Goal: Task Accomplishment & Management: Manage account settings

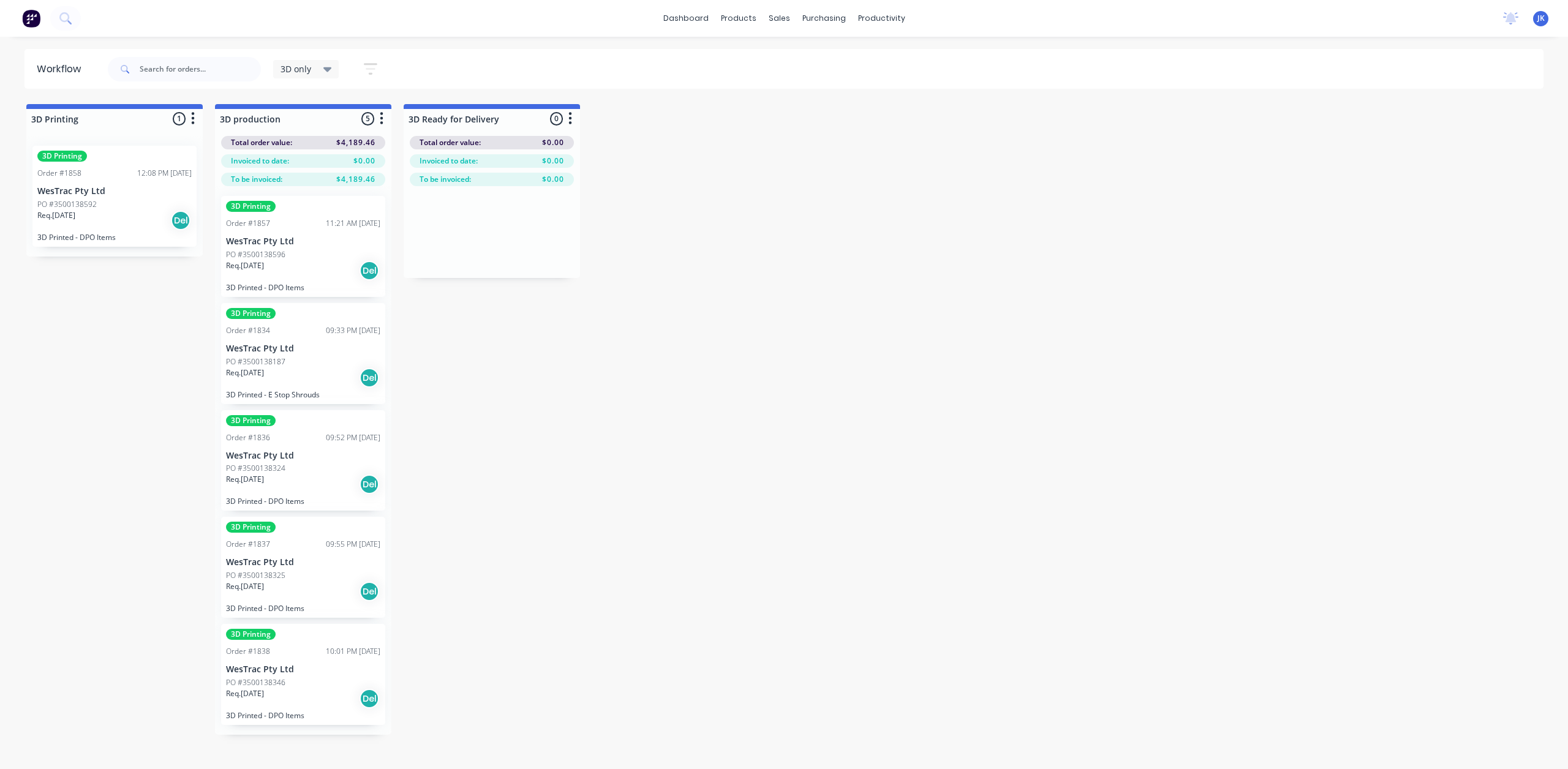
click at [98, 196] on div "3D Printing Order #1858 12:08 PM [DATE] WesTrac Pty Ltd PO #3500138592 Req. [DA…" at bounding box center [114, 196] width 164 height 101
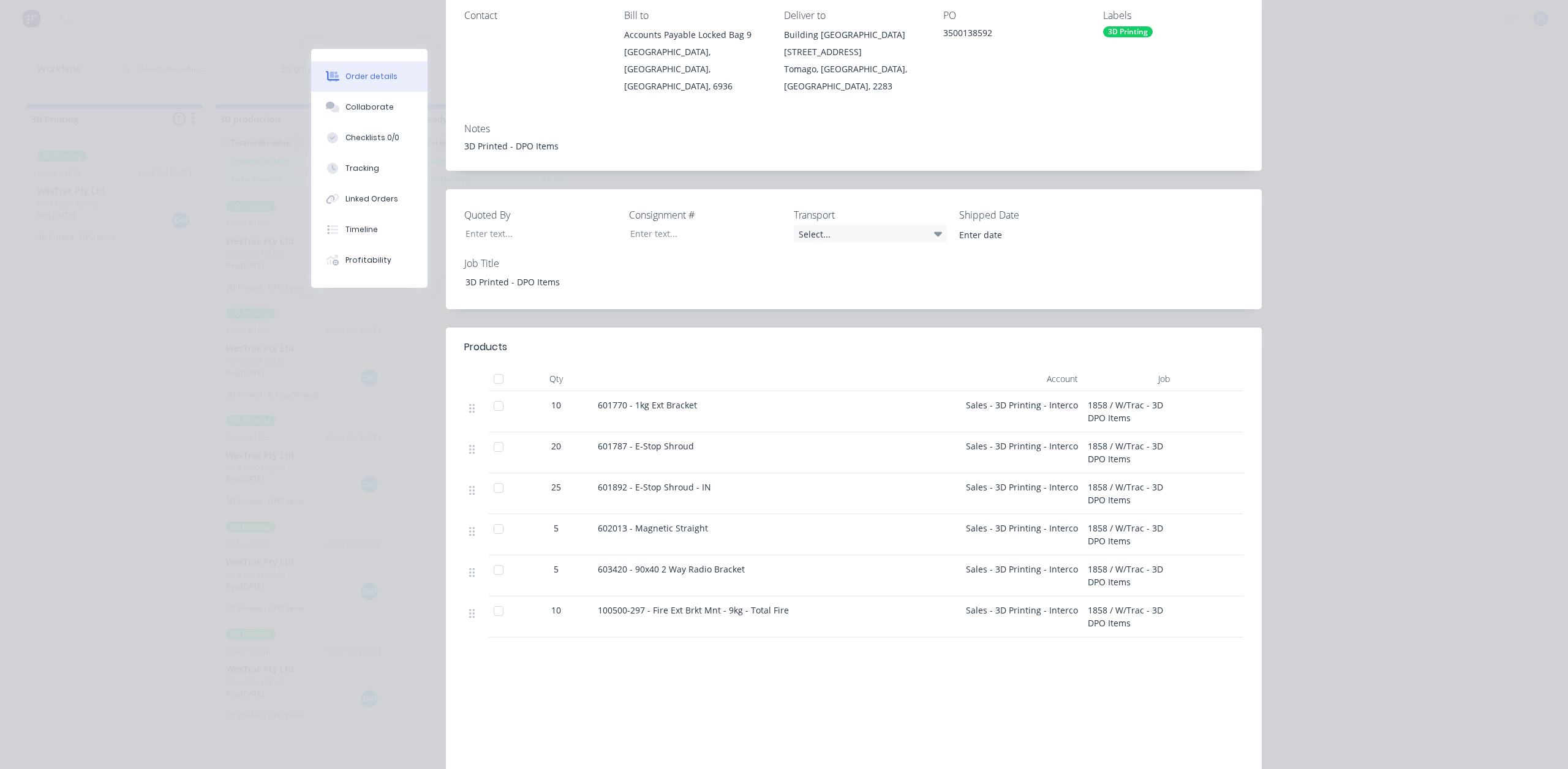
scroll to position [281, 0]
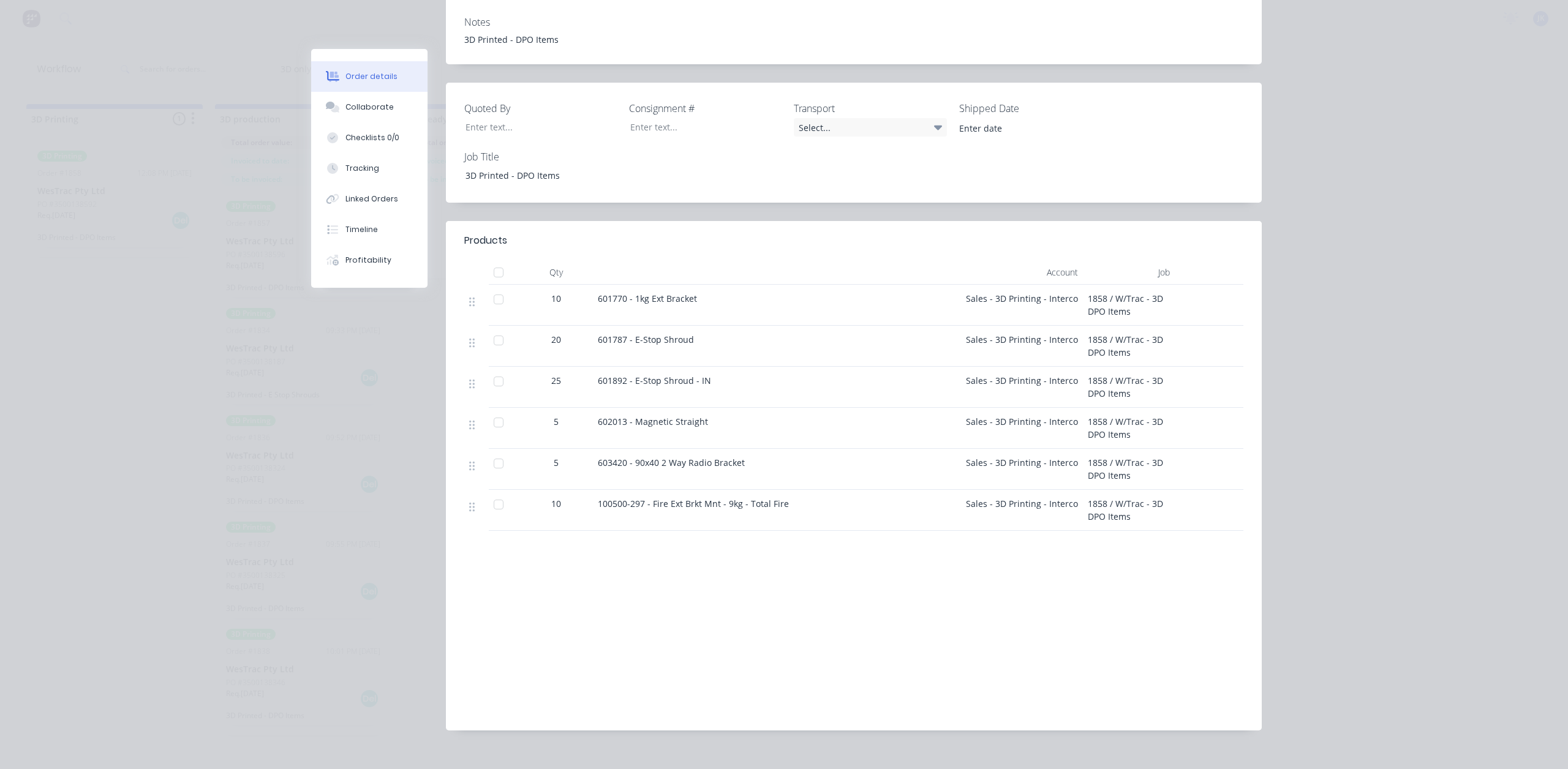
drag, startPoint x: 780, startPoint y: 487, endPoint x: 592, endPoint y: 496, distance: 188.2
click at [593, 496] on div "100500-297 - Fire Ext Brkt Mnt - 9kg - Total Fire" at bounding box center [776, 510] width 368 height 41
copy span "100500-297 - Fire Ext Brkt Mnt - 9kg - Total Fire"
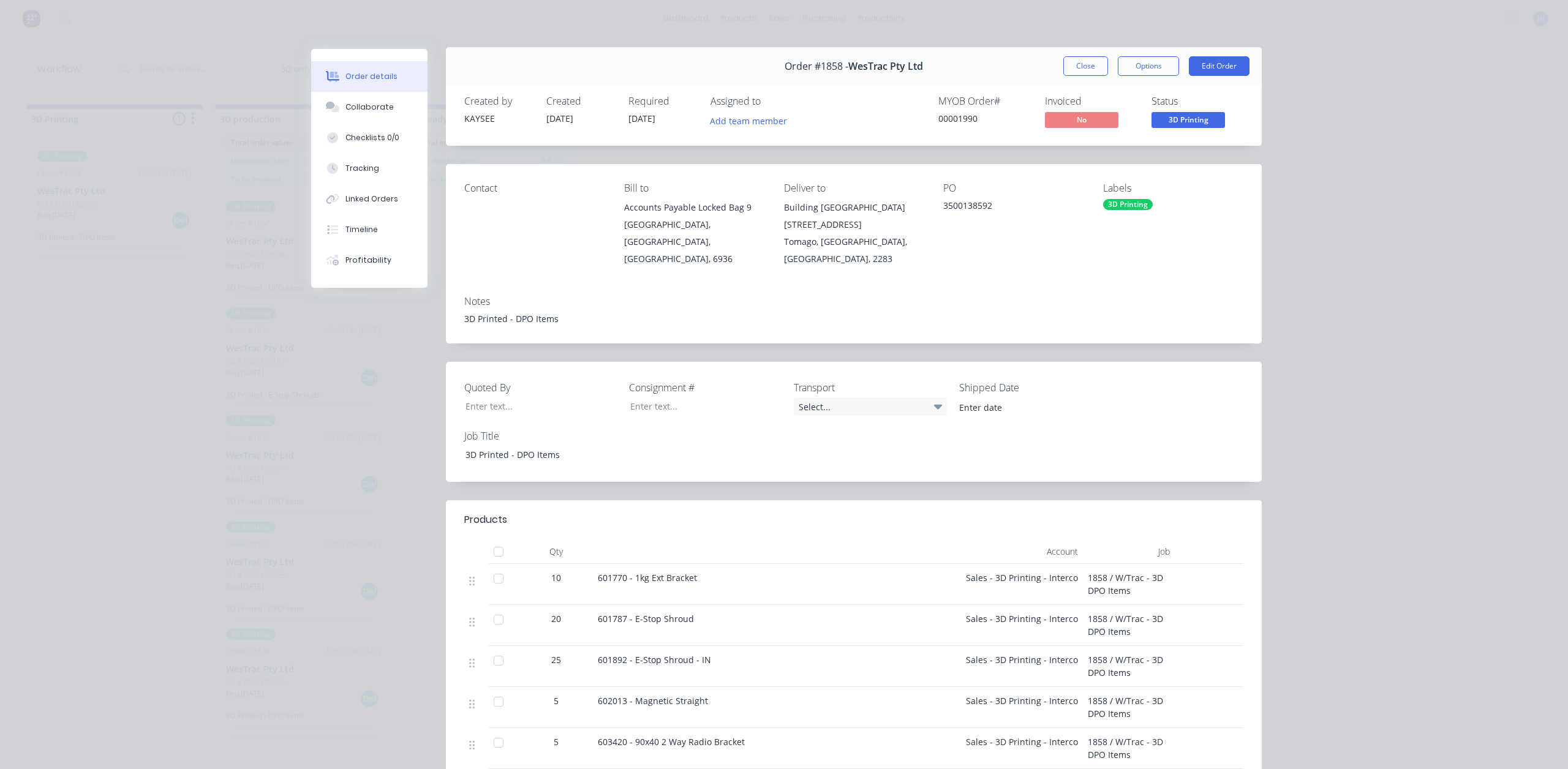
scroll to position [0, 0]
click at [1206, 69] on button "Edit Order" at bounding box center [1219, 68] width 61 height 20
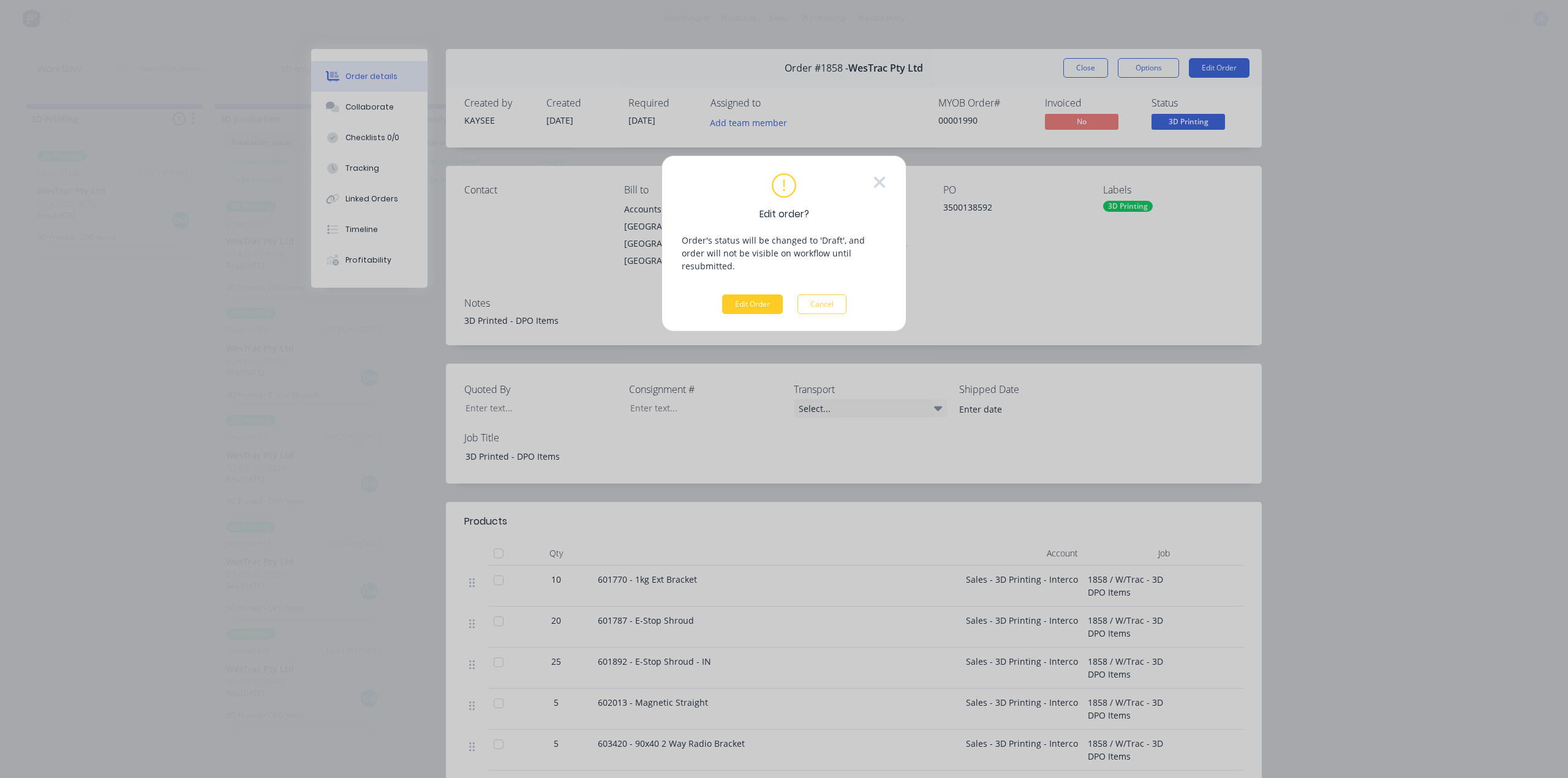
click at [757, 294] on button "Edit Order" at bounding box center [752, 304] width 61 height 20
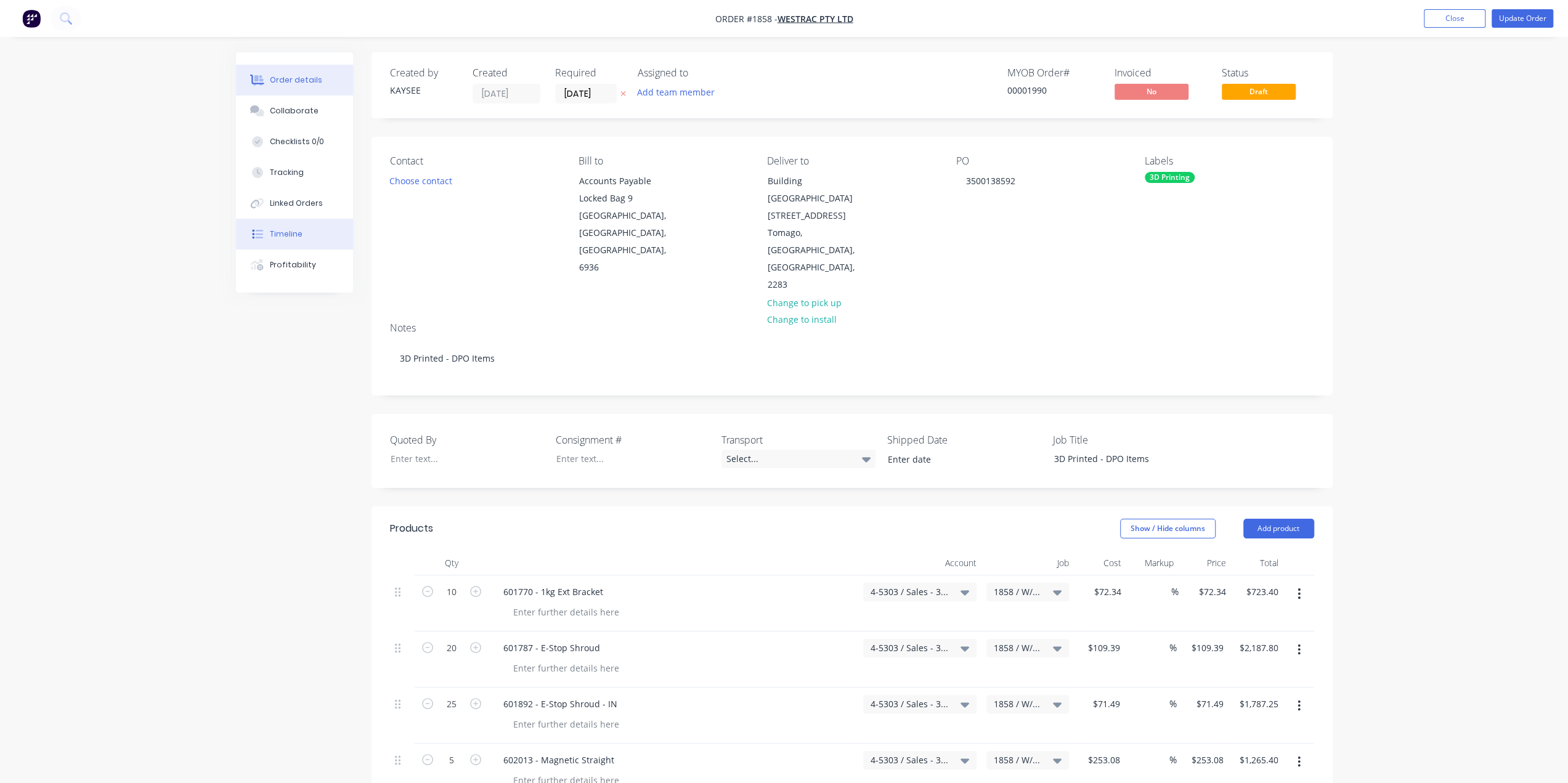
click at [290, 232] on div "Timeline" at bounding box center [286, 234] width 33 height 11
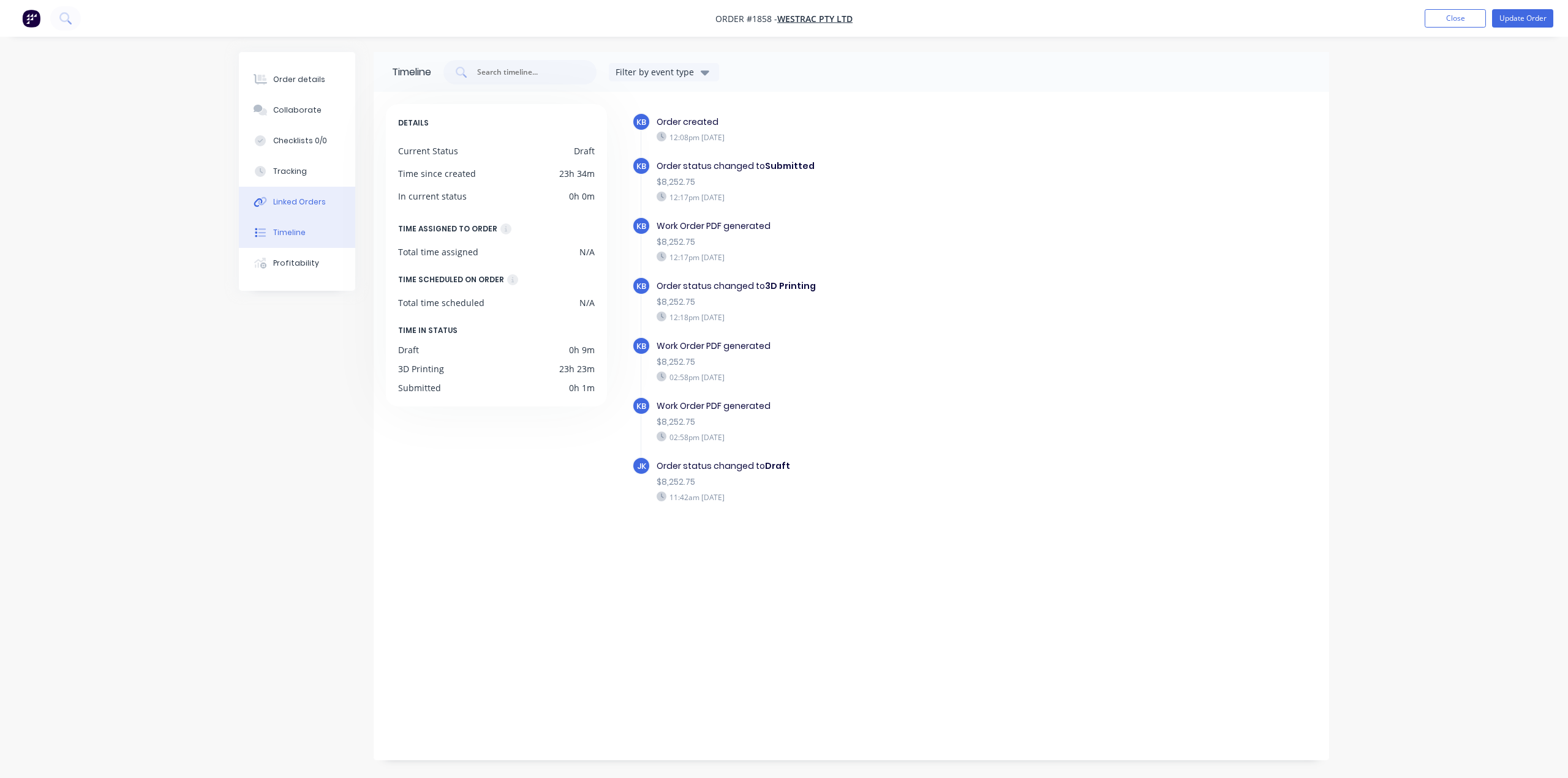
click at [291, 208] on button "Linked Orders" at bounding box center [297, 202] width 116 height 31
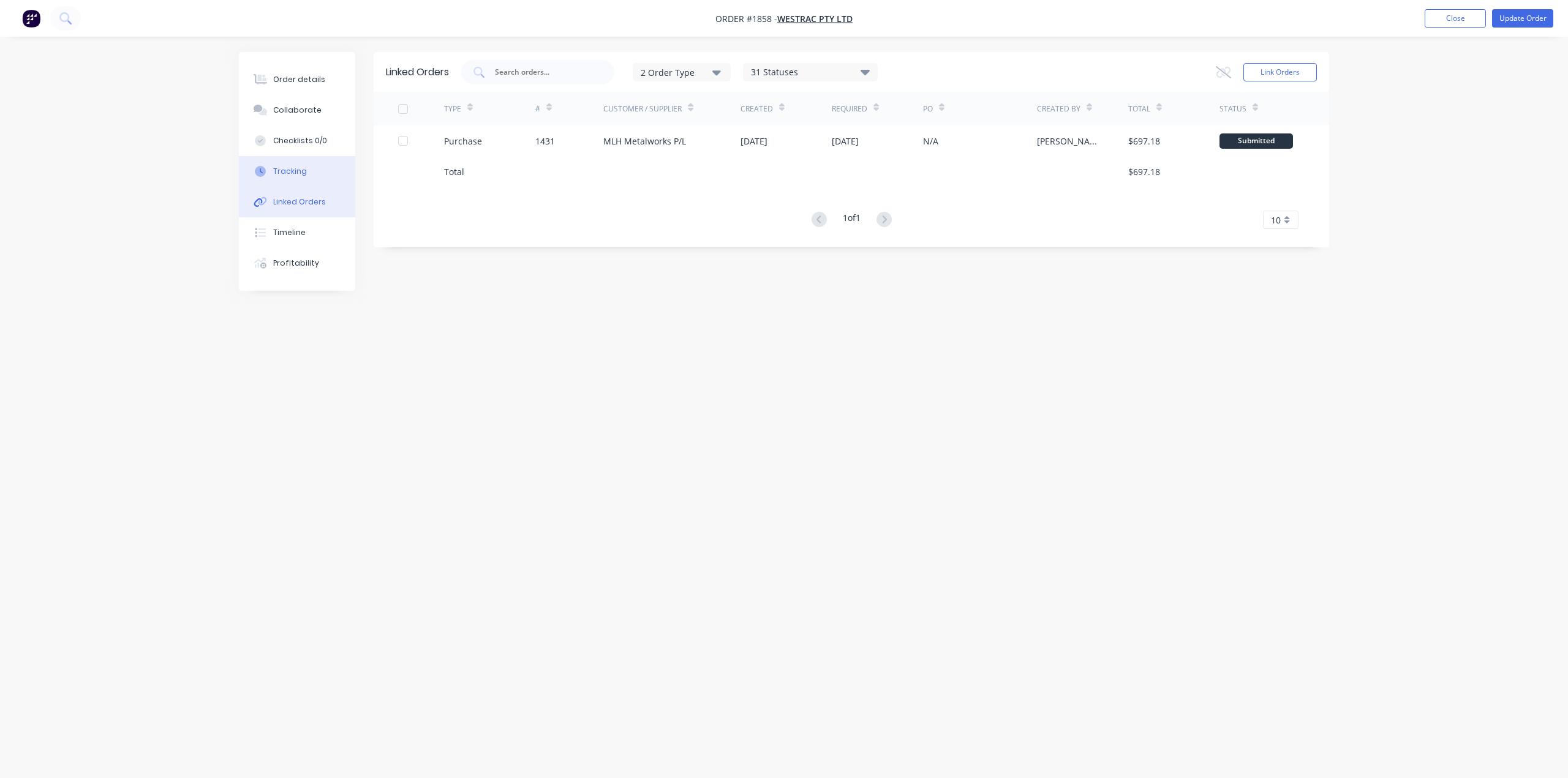
click at [294, 170] on div "Tracking" at bounding box center [290, 171] width 34 height 11
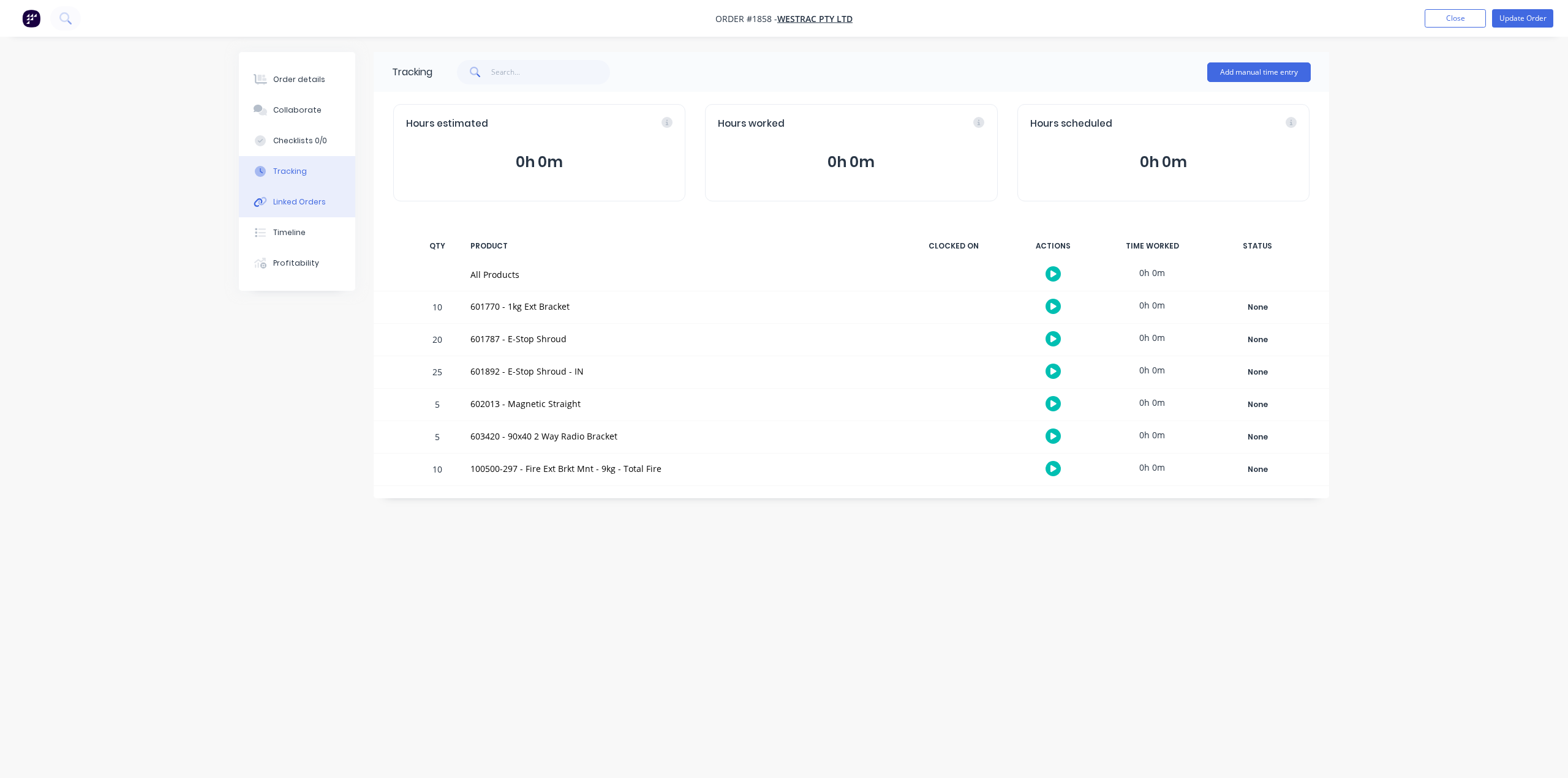
click at [299, 202] on div "Linked Orders" at bounding box center [299, 202] width 53 height 11
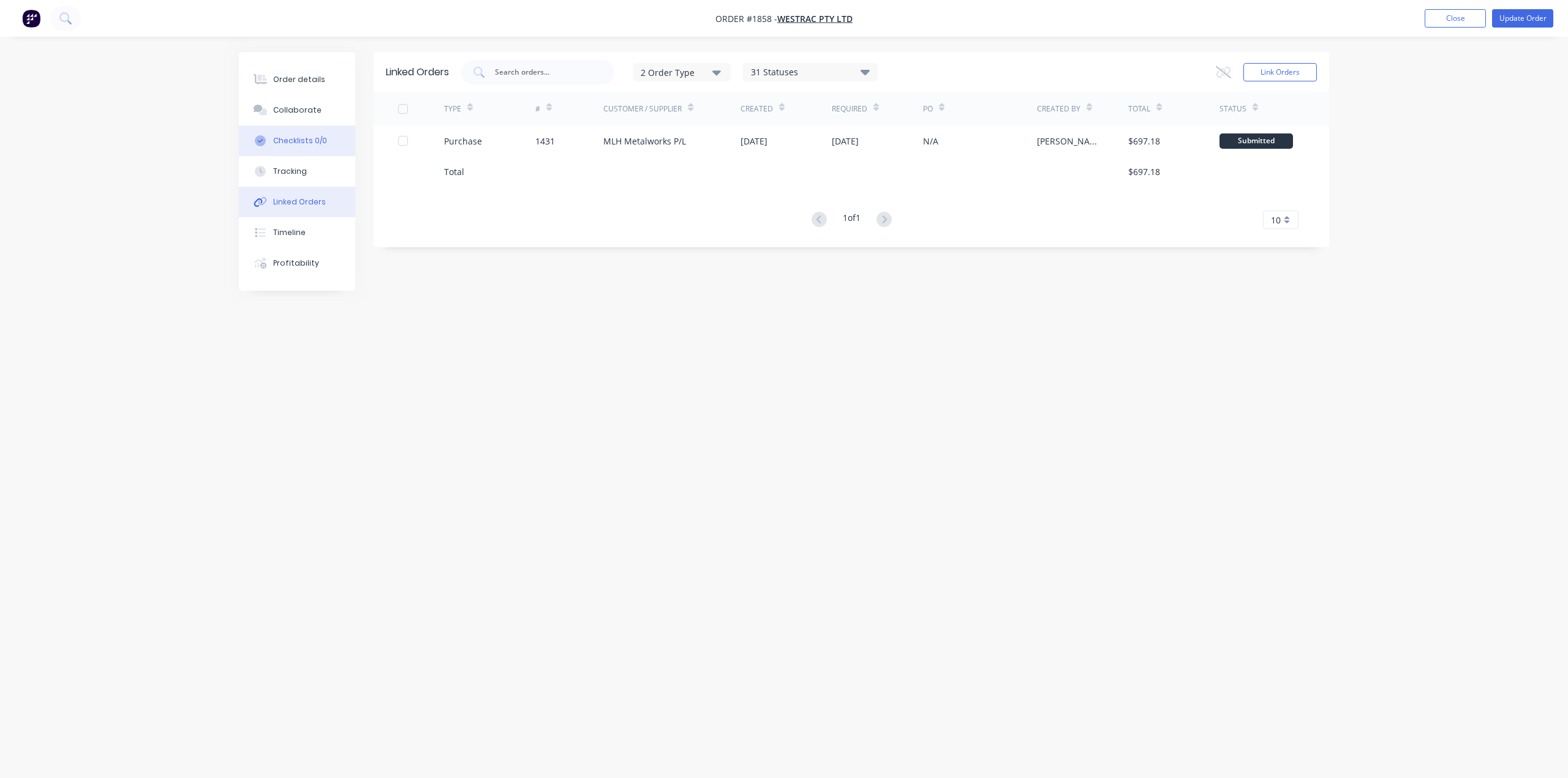
click at [308, 139] on div "Checklists 0/0" at bounding box center [300, 140] width 54 height 11
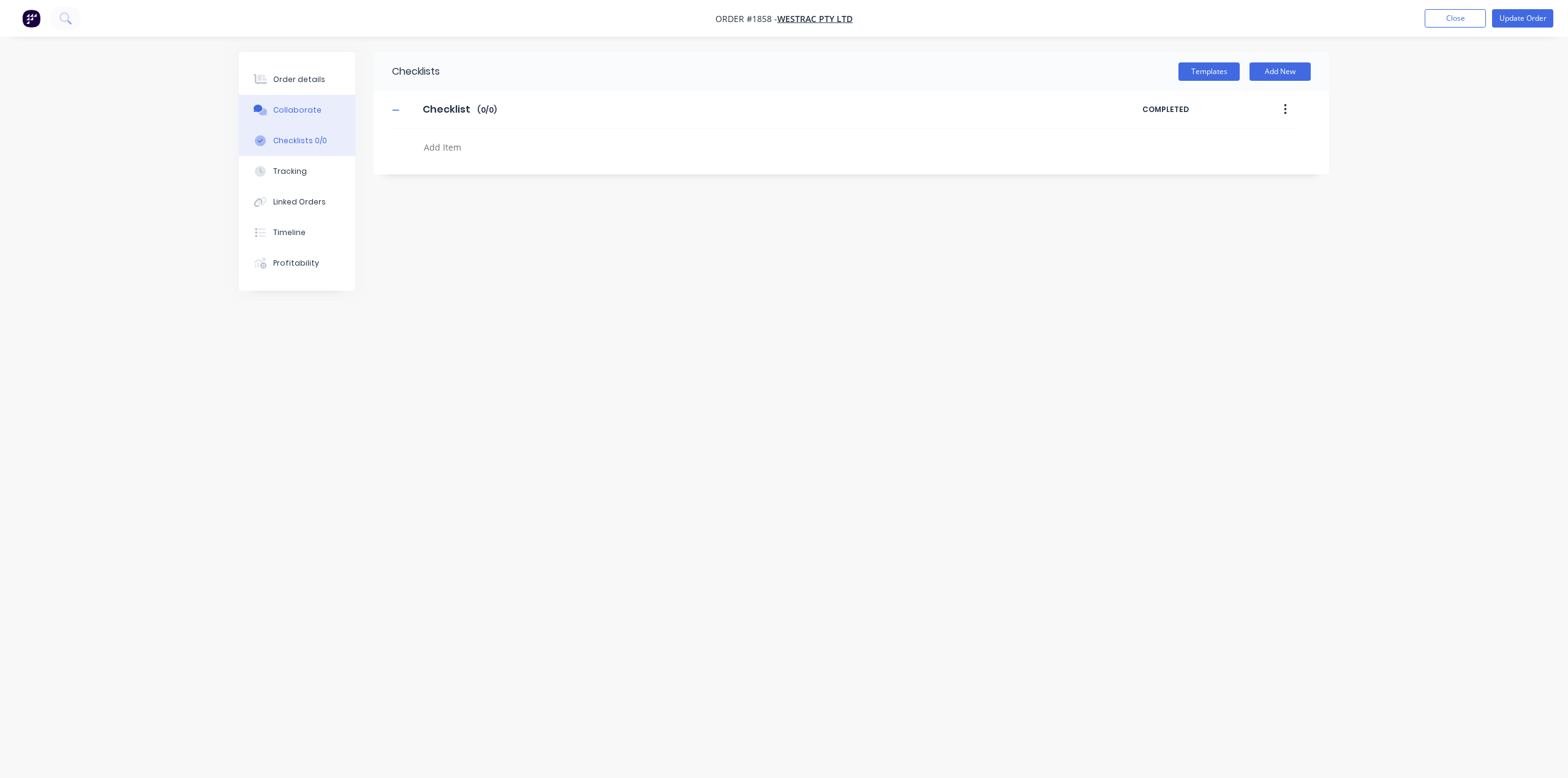
click at [310, 117] on button "Collaborate" at bounding box center [297, 110] width 116 height 31
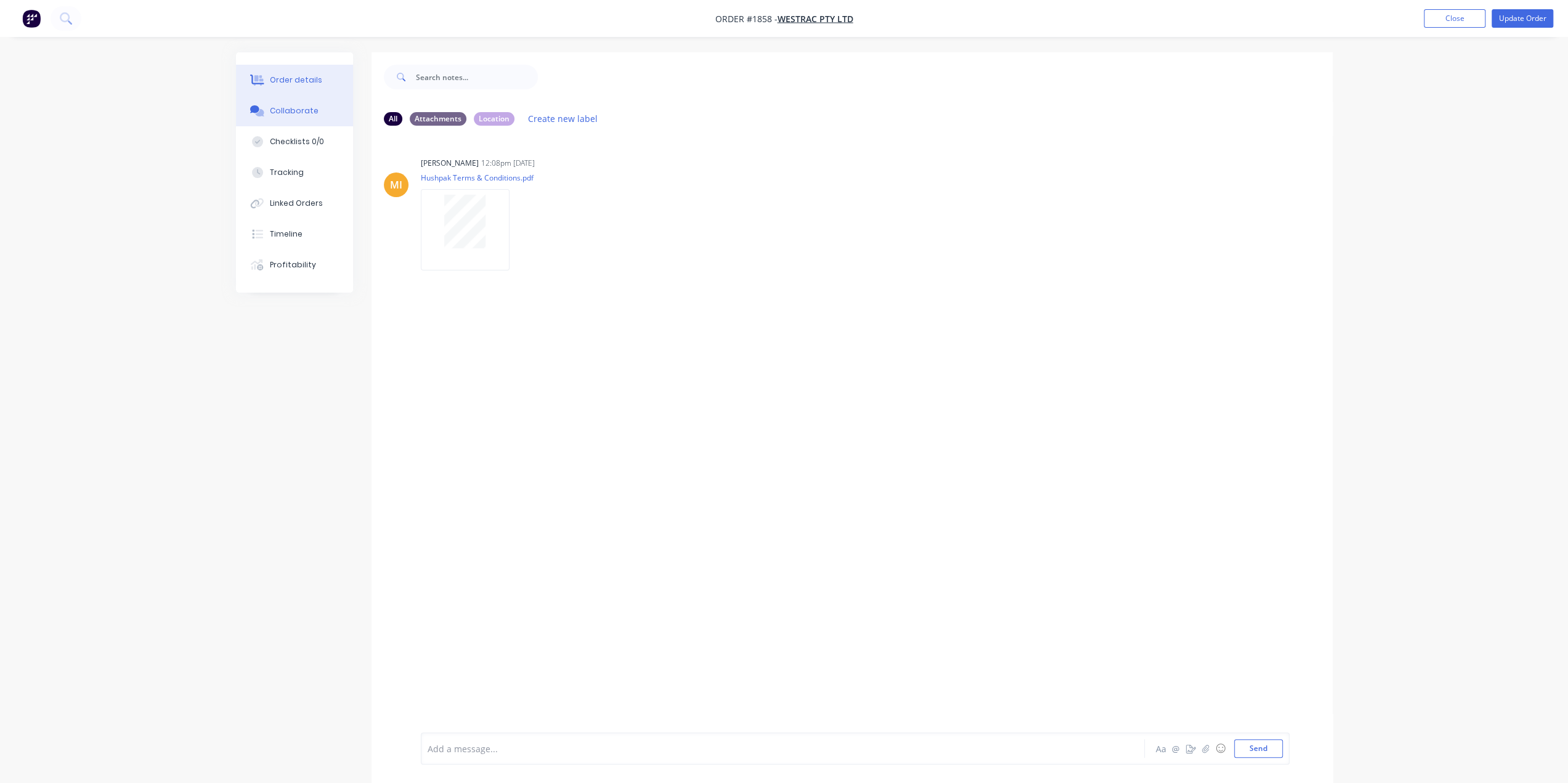
click at [319, 74] on button "Order details" at bounding box center [294, 79] width 117 height 31
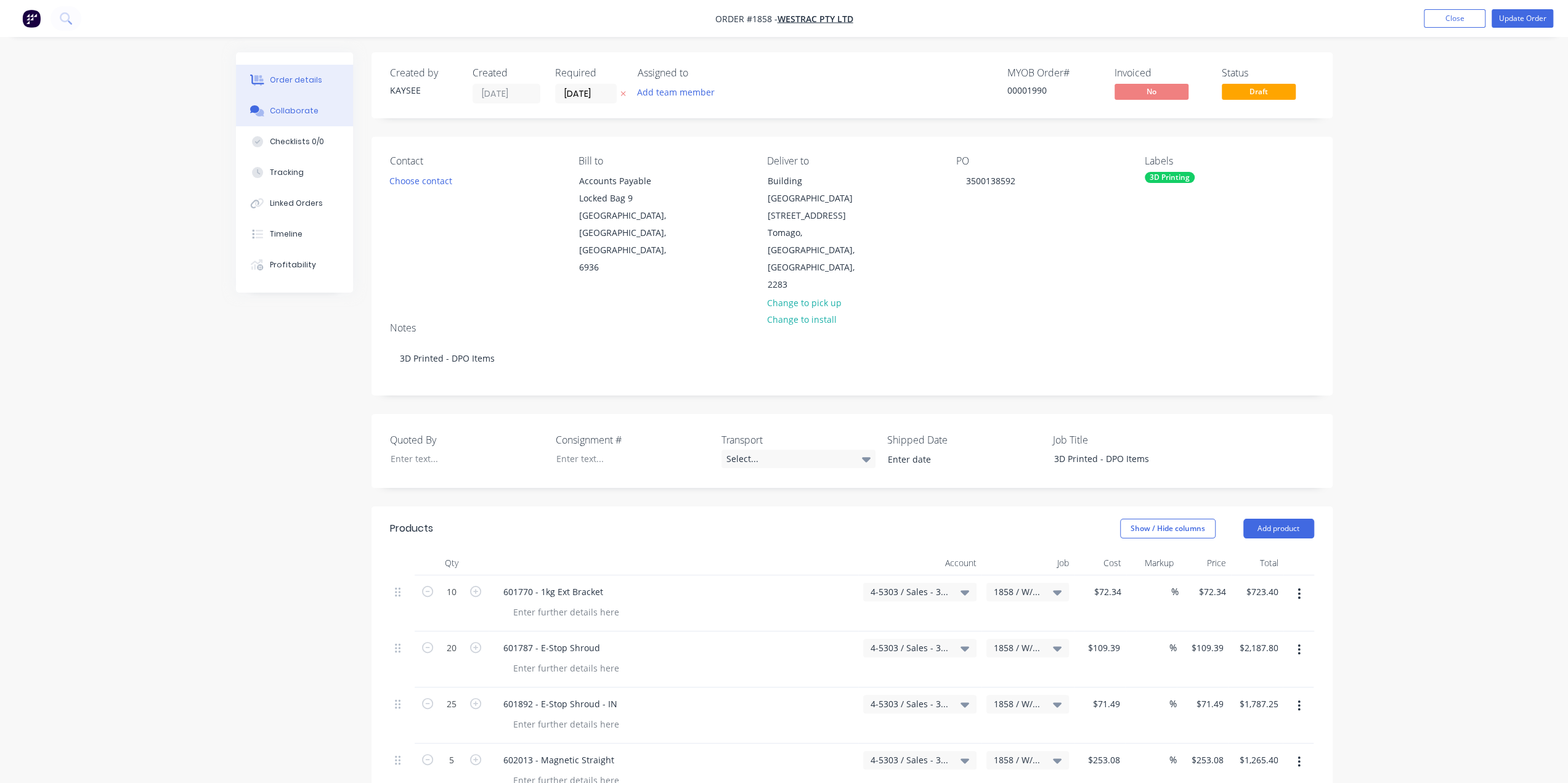
click at [298, 109] on div "Collaborate" at bounding box center [294, 110] width 49 height 11
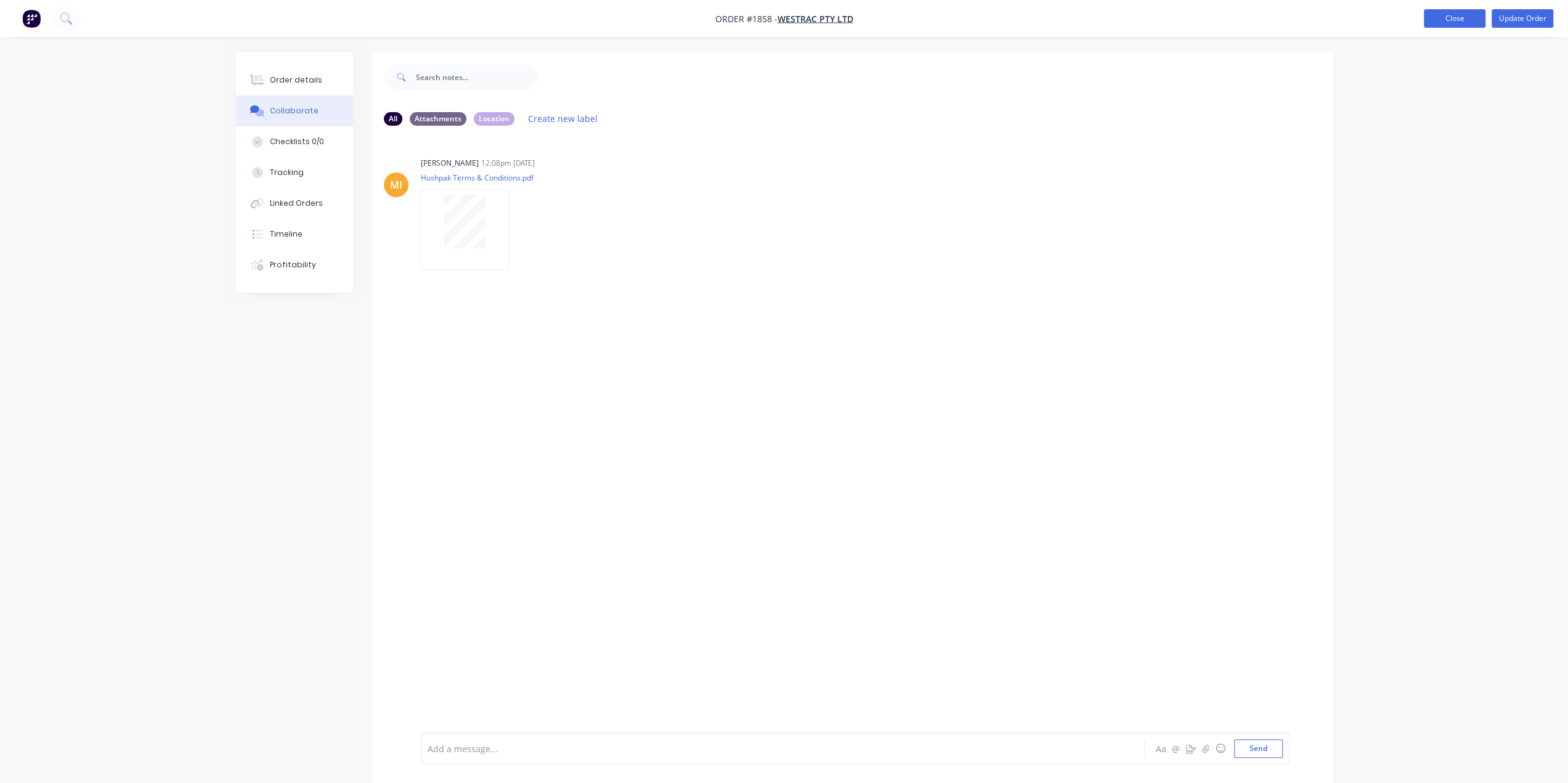
click at [1459, 18] on button "Close" at bounding box center [1454, 18] width 62 height 18
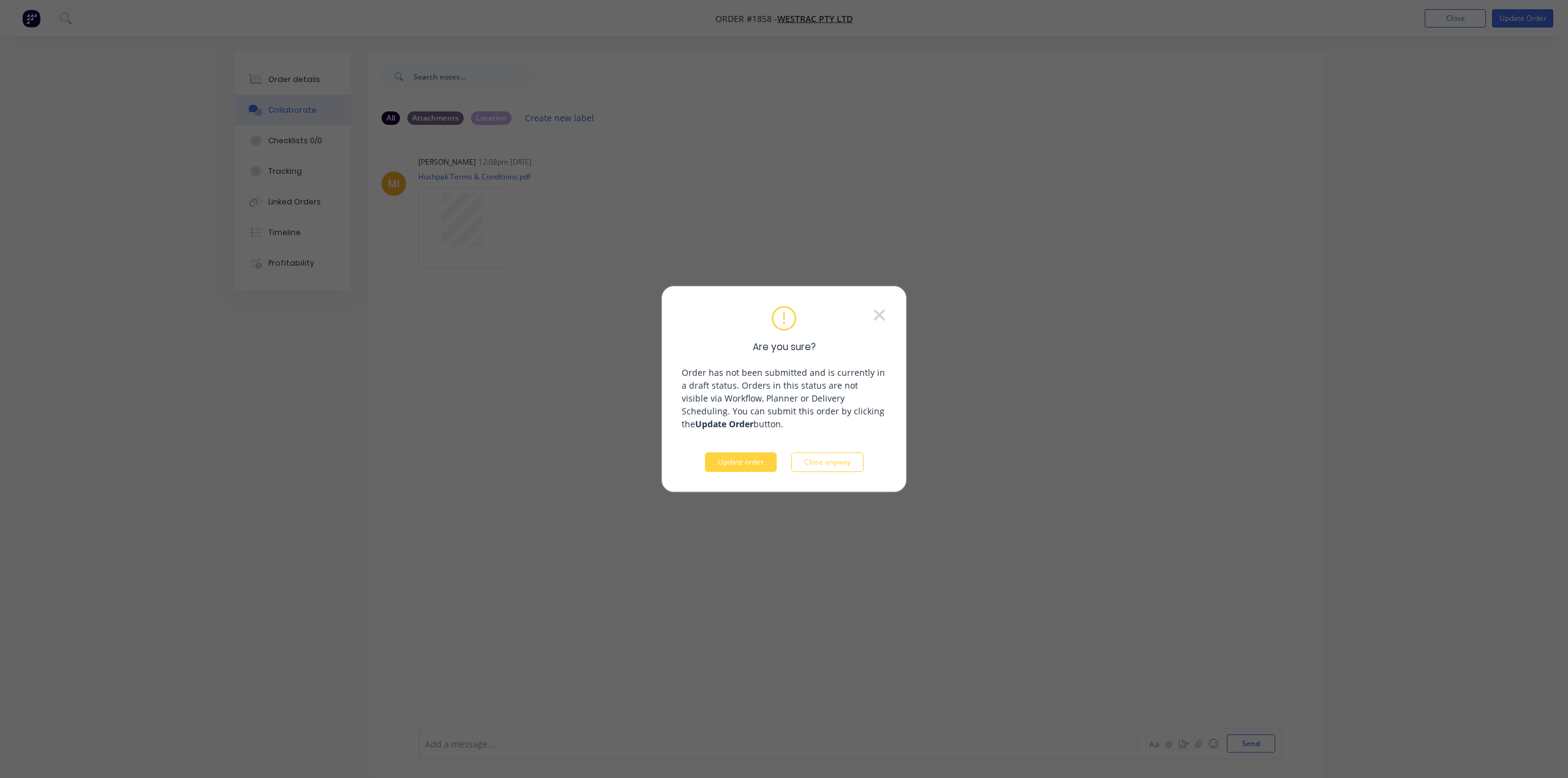
click at [755, 465] on button "Update order" at bounding box center [741, 462] width 72 height 20
